Goal: Information Seeking & Learning: Compare options

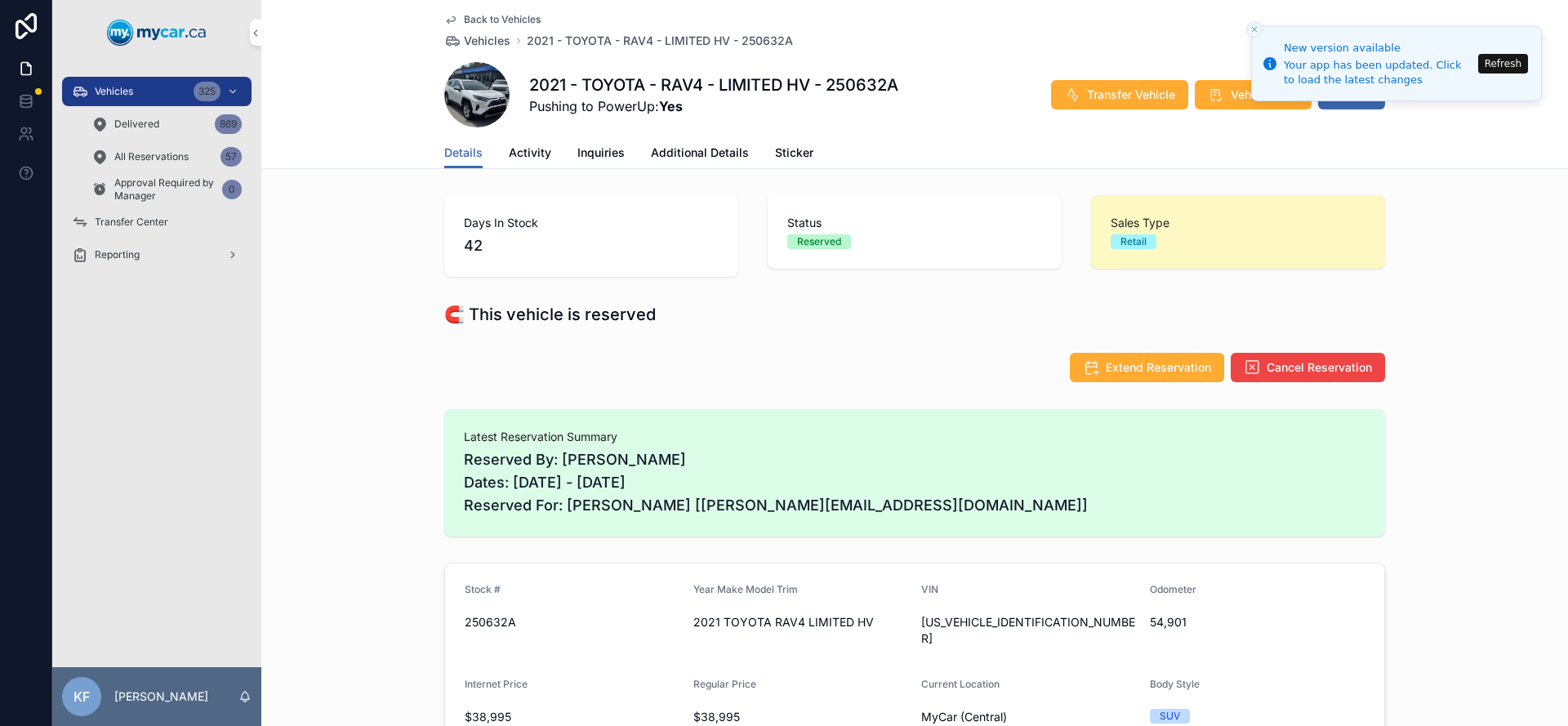
scroll to position [357, 0]
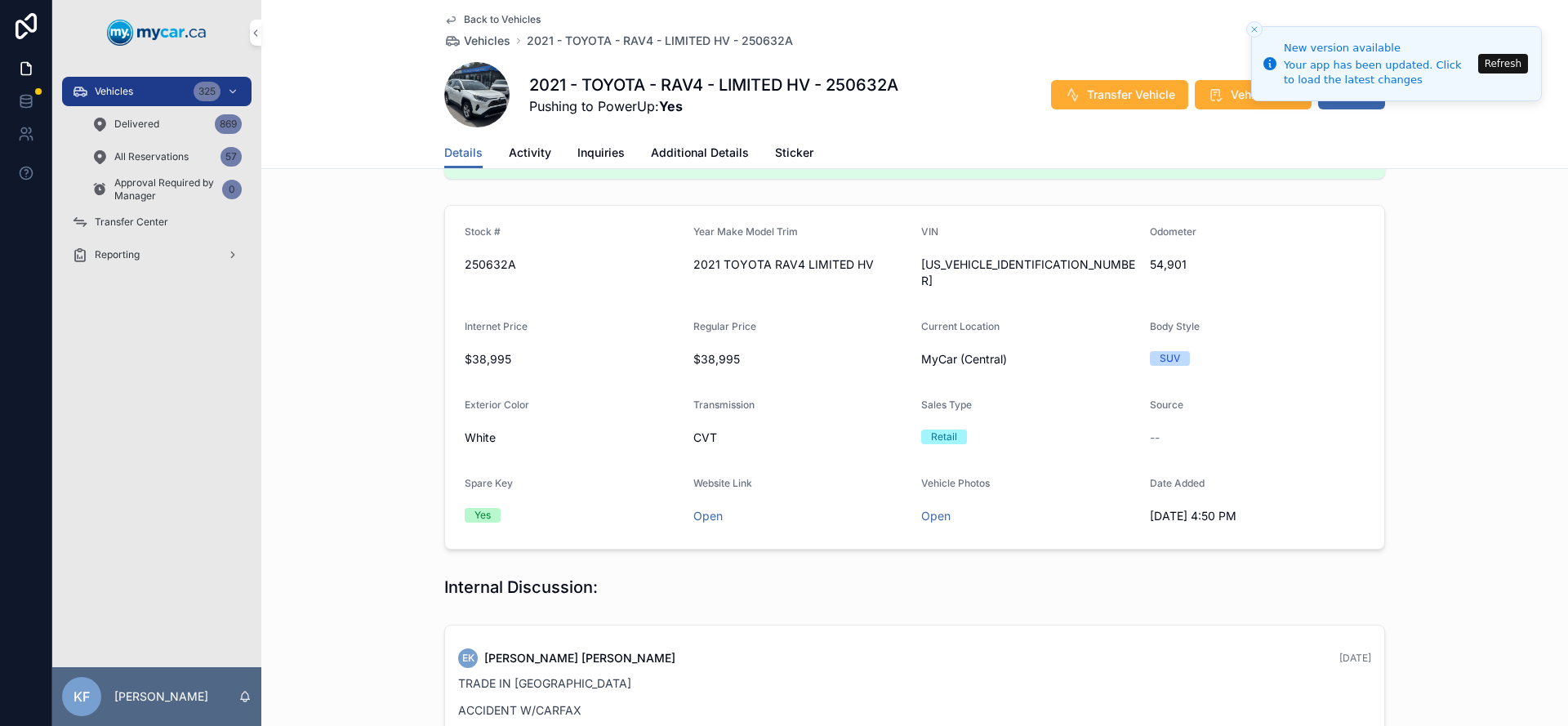
click at [514, 21] on span "Back to Vehicles" at bounding box center [502, 19] width 77 height 13
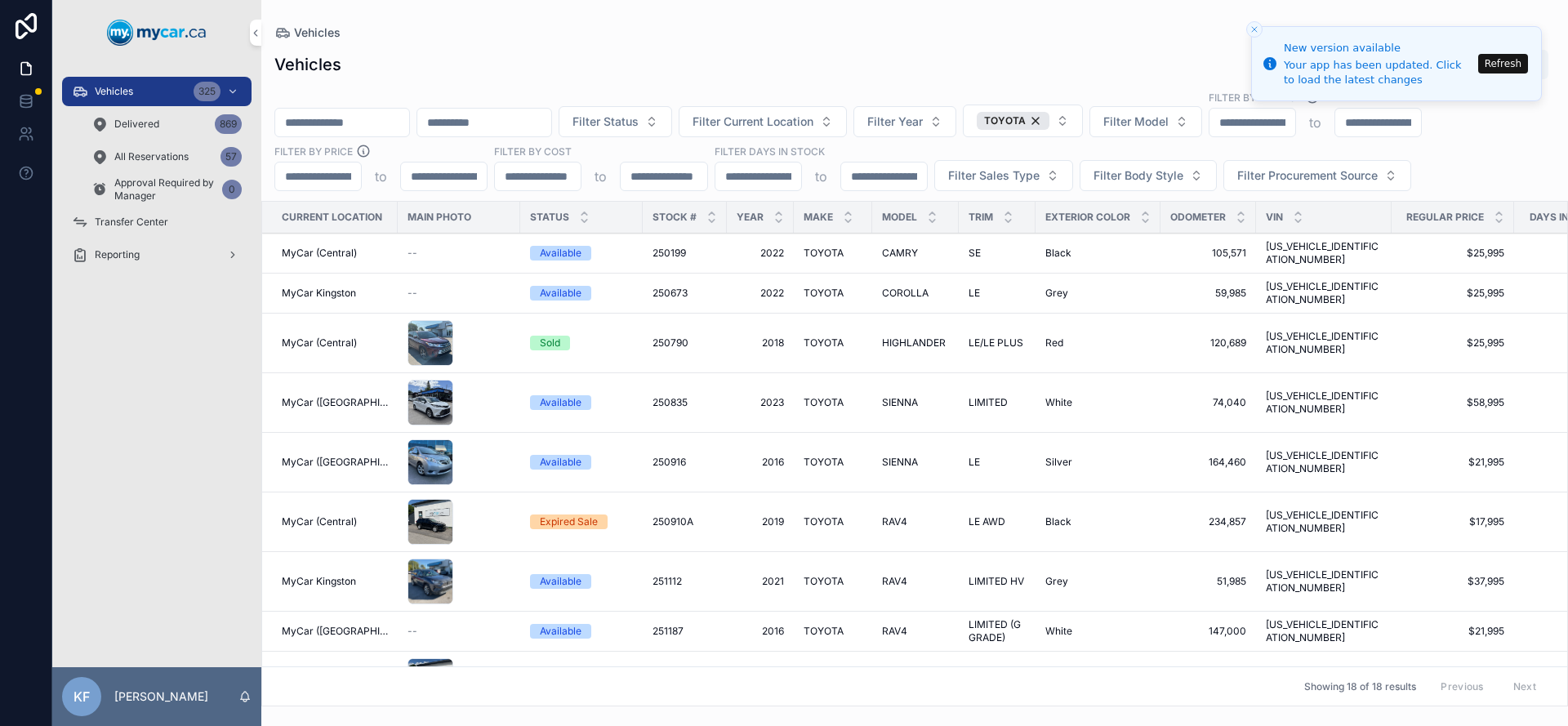
click at [514, 21] on div "Vehicles Vehicles Export Filter Status Filter Current Location Filter Year TOYO…" at bounding box center [915, 353] width 1307 height 706
click at [1049, 120] on div "TOYOTA" at bounding box center [1012, 121] width 73 height 18
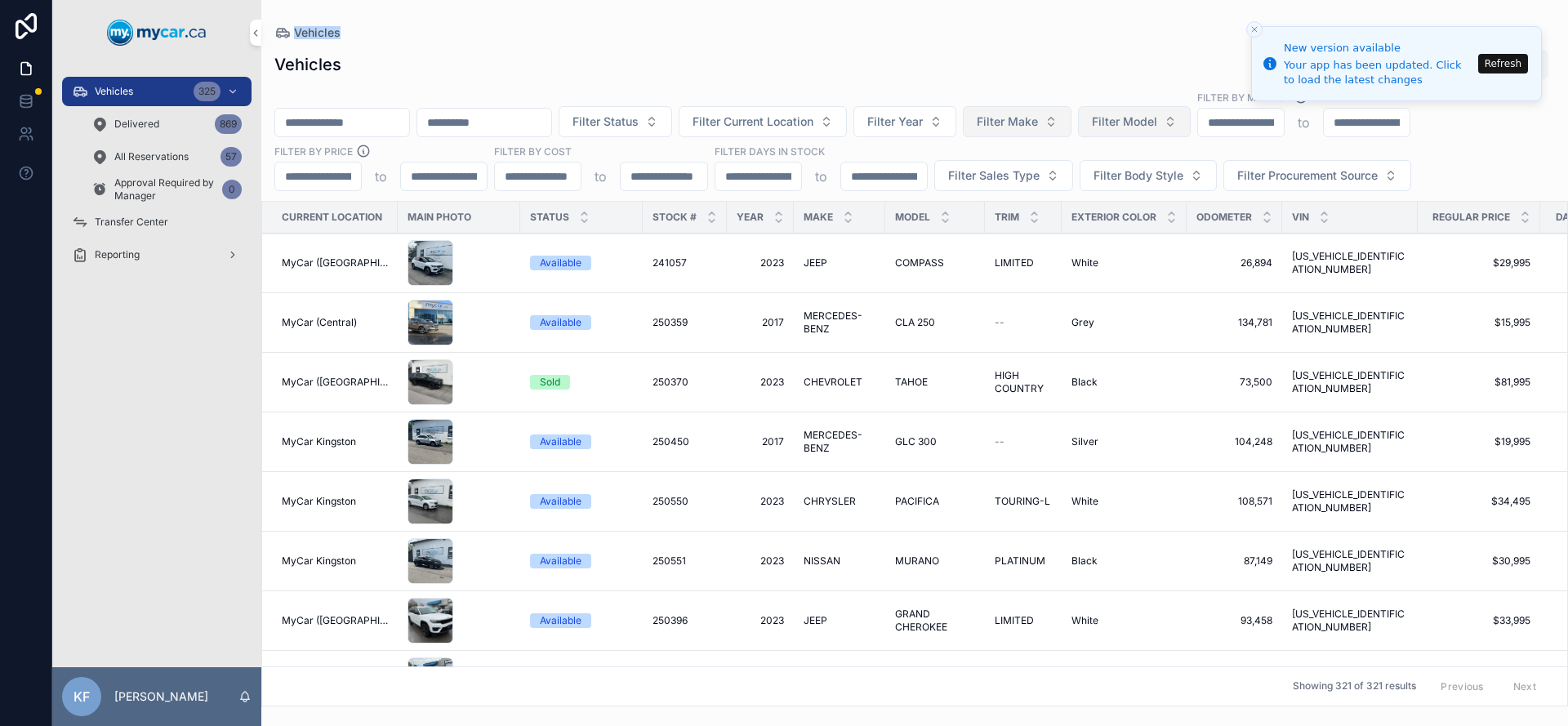
click at [1156, 126] on span "Filter Model" at bounding box center [1124, 121] width 65 height 17
type input "*****"
click at [1147, 188] on div "CIVIC" at bounding box center [1176, 188] width 227 height 26
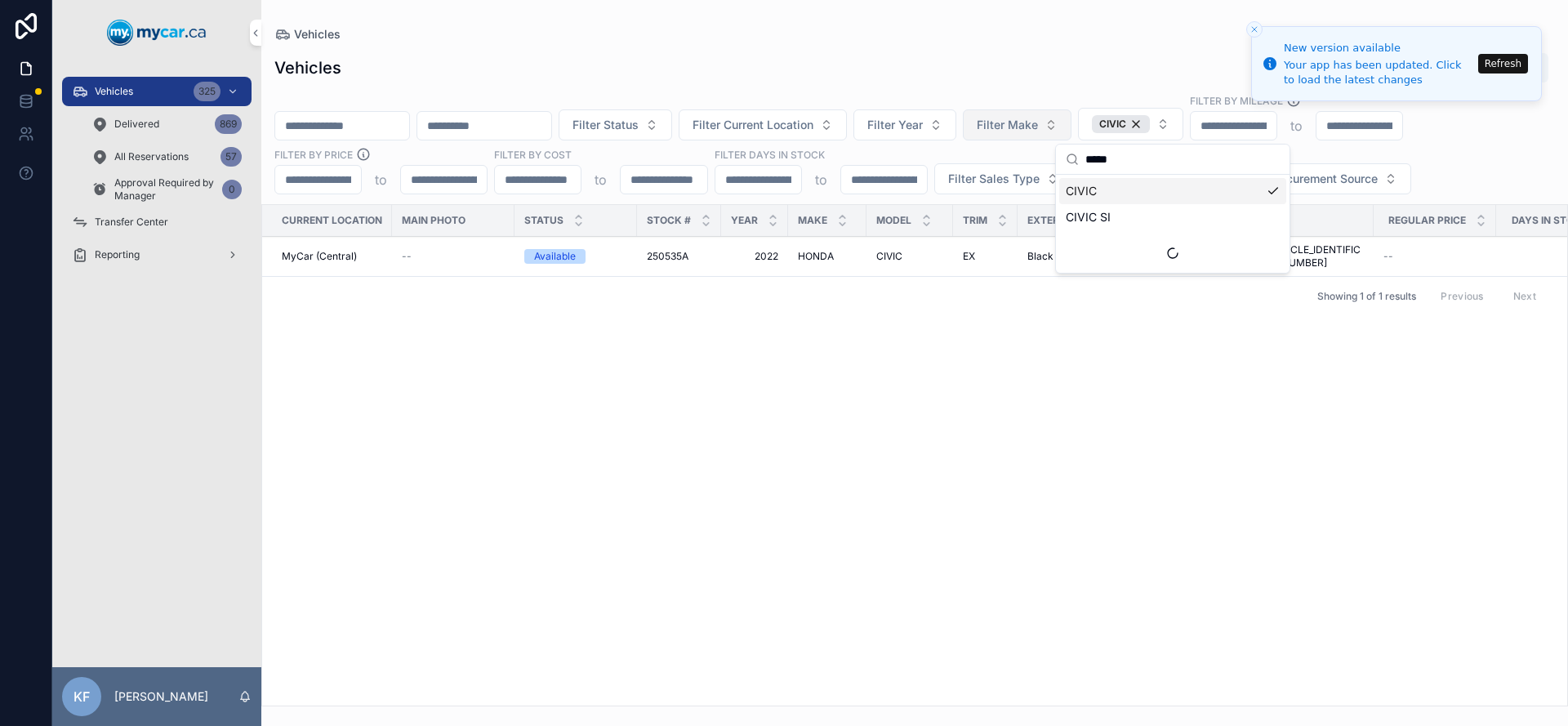
click at [999, 48] on div "Vehicles Export Filter Status Filter Current Location Filter Year Filter Make C…" at bounding box center [915, 374] width 1307 height 664
